Goal: Information Seeking & Learning: Learn about a topic

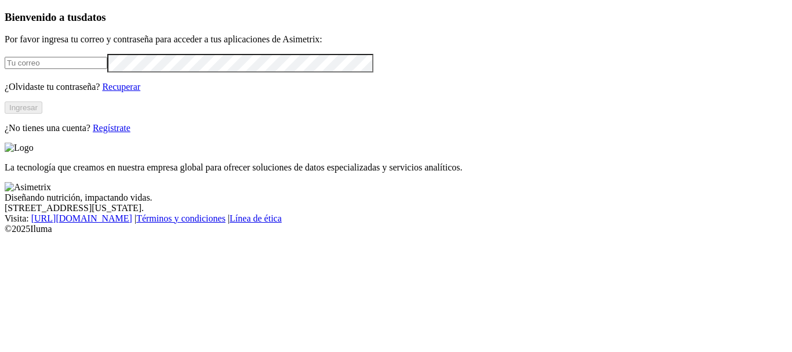
type input "hector.chimbi@finca.co"
click at [42, 114] on button "Ingresar" at bounding box center [24, 108] width 38 height 12
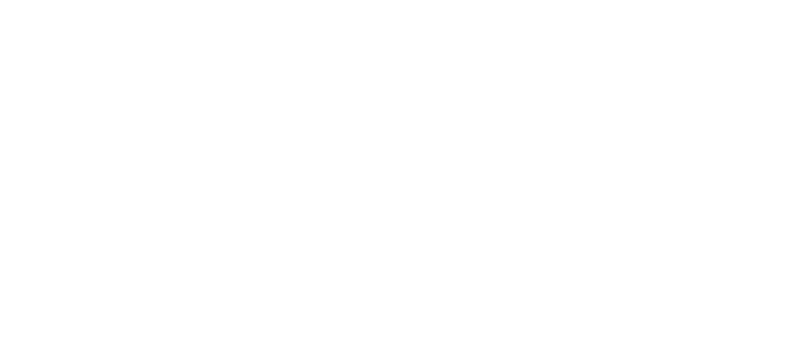
drag, startPoint x: 258, startPoint y: 21, endPoint x: 387, endPoint y: 23, distance: 129.9
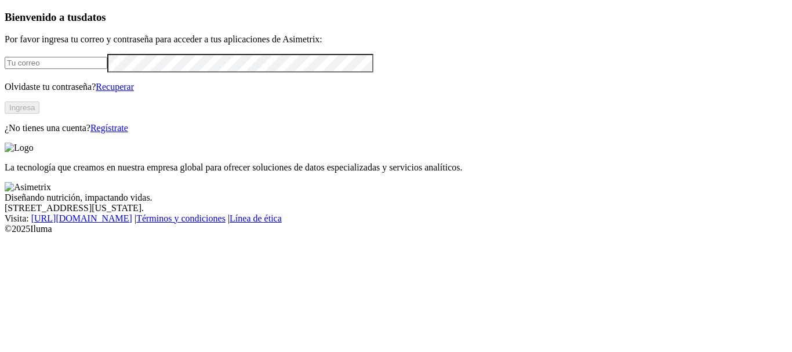
type input "[PERSON_NAME][EMAIL_ADDRESS][DOMAIN_NAME]"
click at [39, 114] on button "Ingresa" at bounding box center [22, 108] width 35 height 12
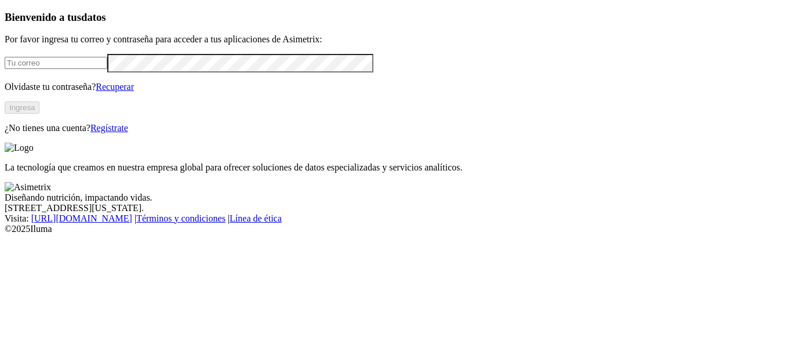
type input "[PERSON_NAME][EMAIL_ADDRESS][DOMAIN_NAME]"
click at [39, 114] on button "Ingresa" at bounding box center [22, 108] width 35 height 12
